Goal: Task Accomplishment & Management: Use online tool/utility

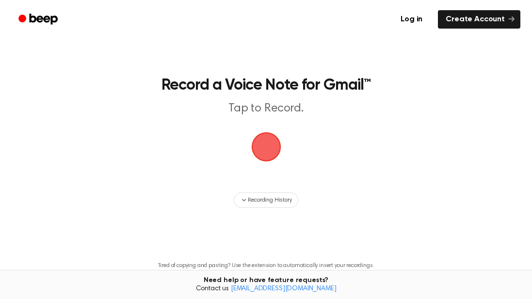
click at [265, 149] on span "button" at bounding box center [266, 148] width 32 height 32
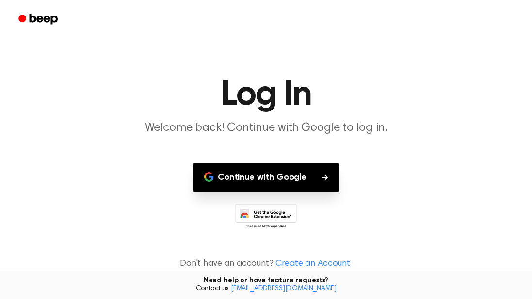
click at [274, 171] on button "Continue with Google" at bounding box center [266, 178] width 147 height 29
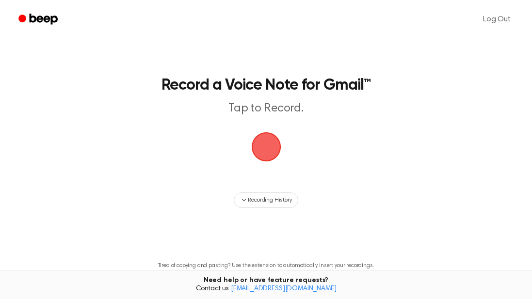
click at [270, 137] on span "button" at bounding box center [265, 147] width 33 height 33
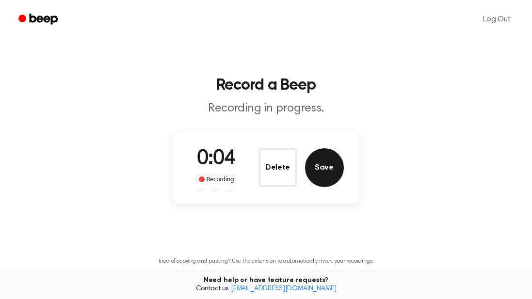
click at [323, 166] on button "Save" at bounding box center [324, 168] width 39 height 39
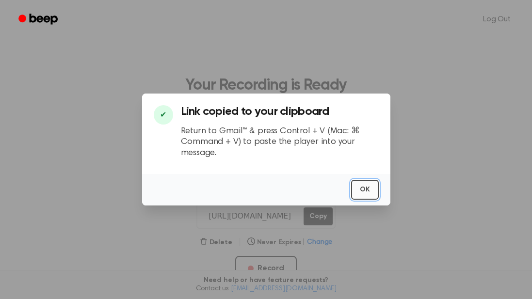
click at [363, 184] on button "OK" at bounding box center [365, 190] width 28 height 20
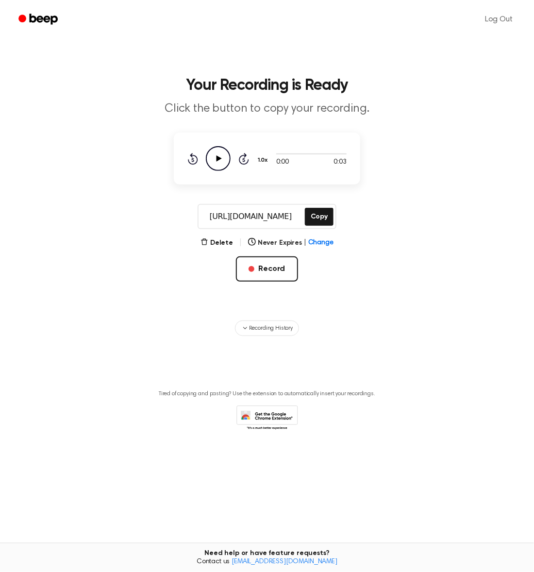
click at [218, 153] on icon "Play Audio" at bounding box center [218, 158] width 25 height 25
click at [214, 153] on icon "Pause Audio" at bounding box center [218, 158] width 25 height 25
